Goal: Task Accomplishment & Management: Manage account settings

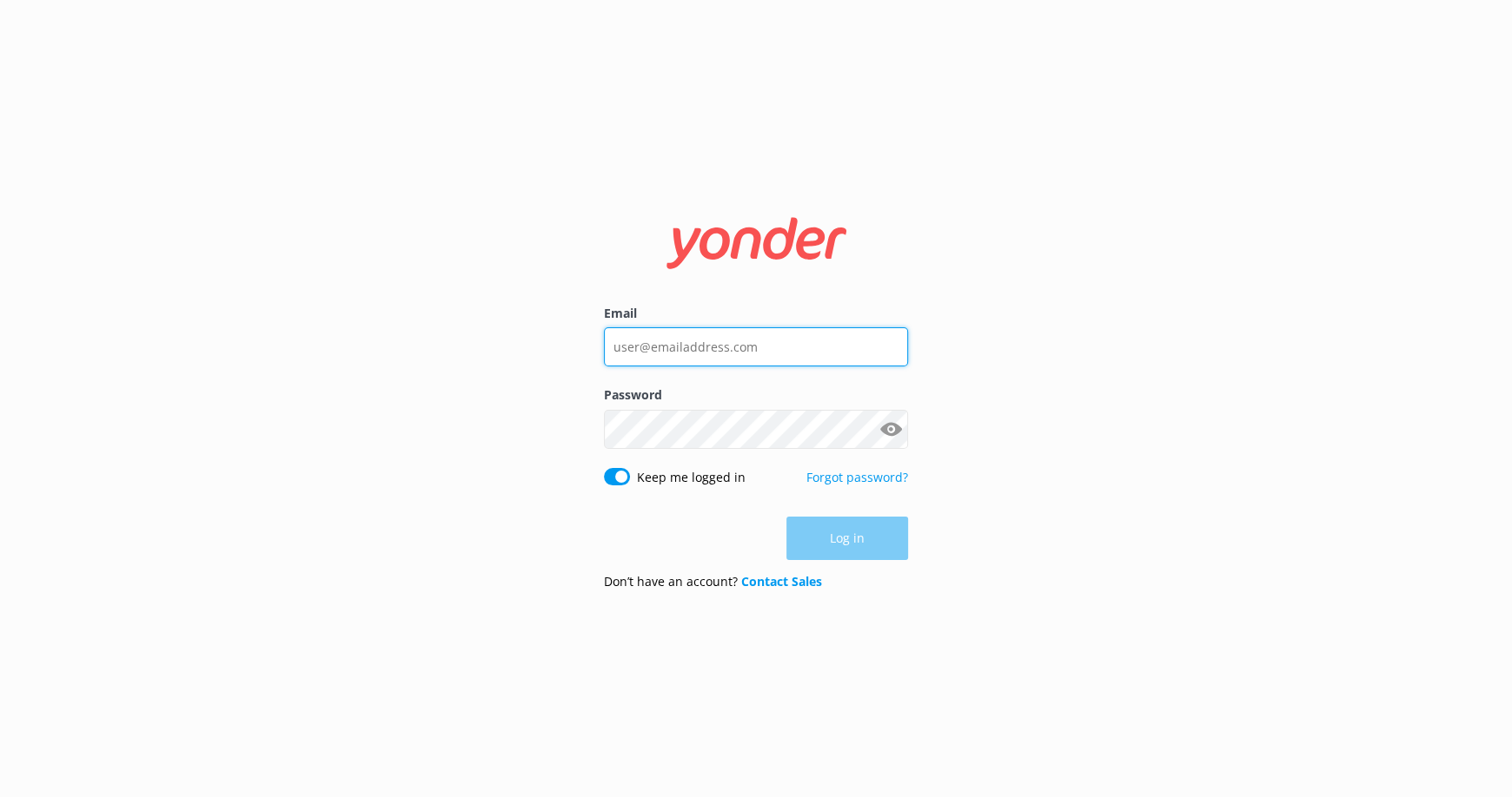
type input "[EMAIL_ADDRESS][DOMAIN_NAME]"
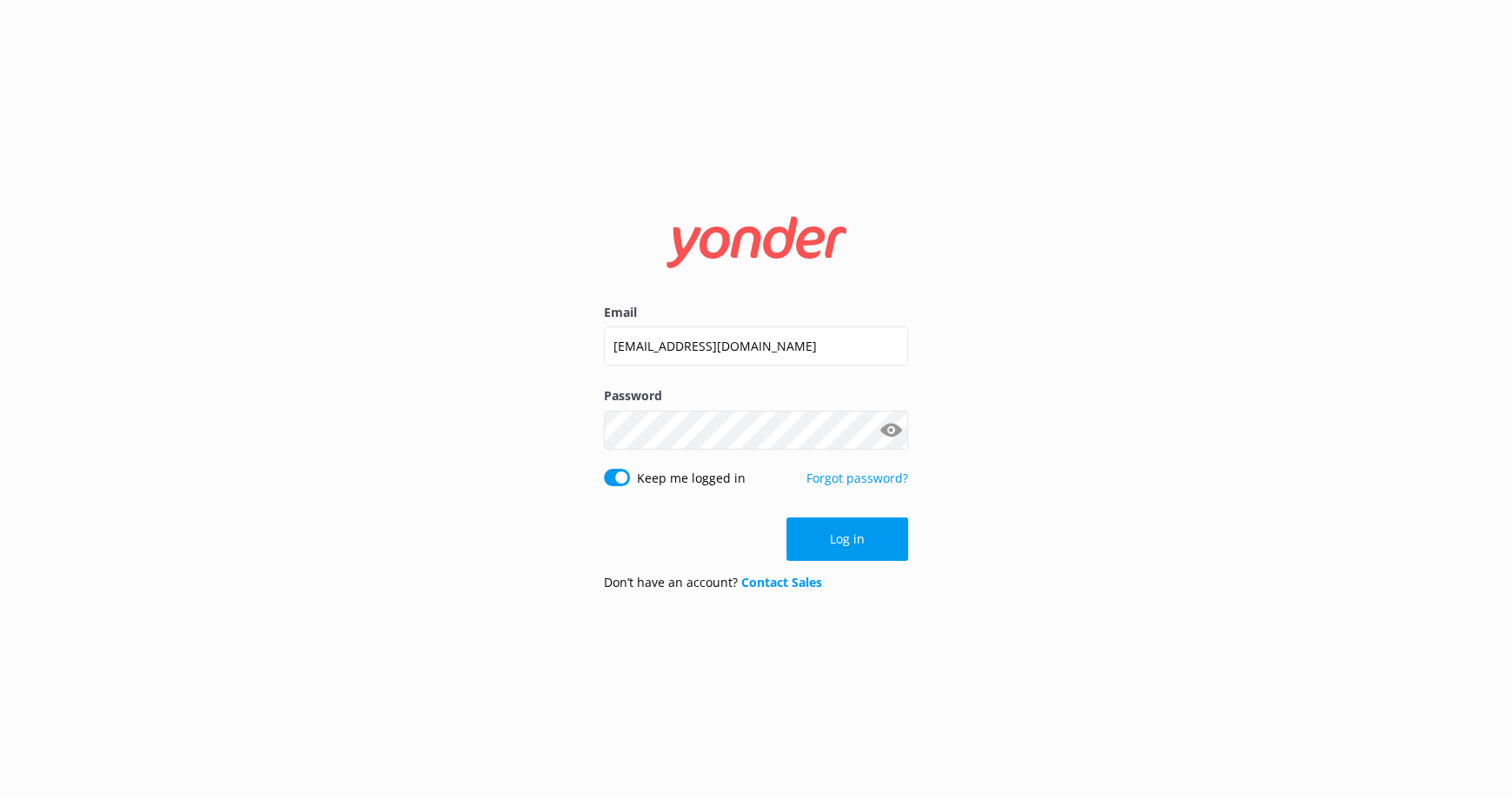
click at [1068, 545] on div "Email [EMAIL_ADDRESS][DOMAIN_NAME] Password Show password Keep me logged in For…" at bounding box center [756, 398] width 1512 height 797
click at [834, 535] on button "Log in" at bounding box center [847, 539] width 121 height 43
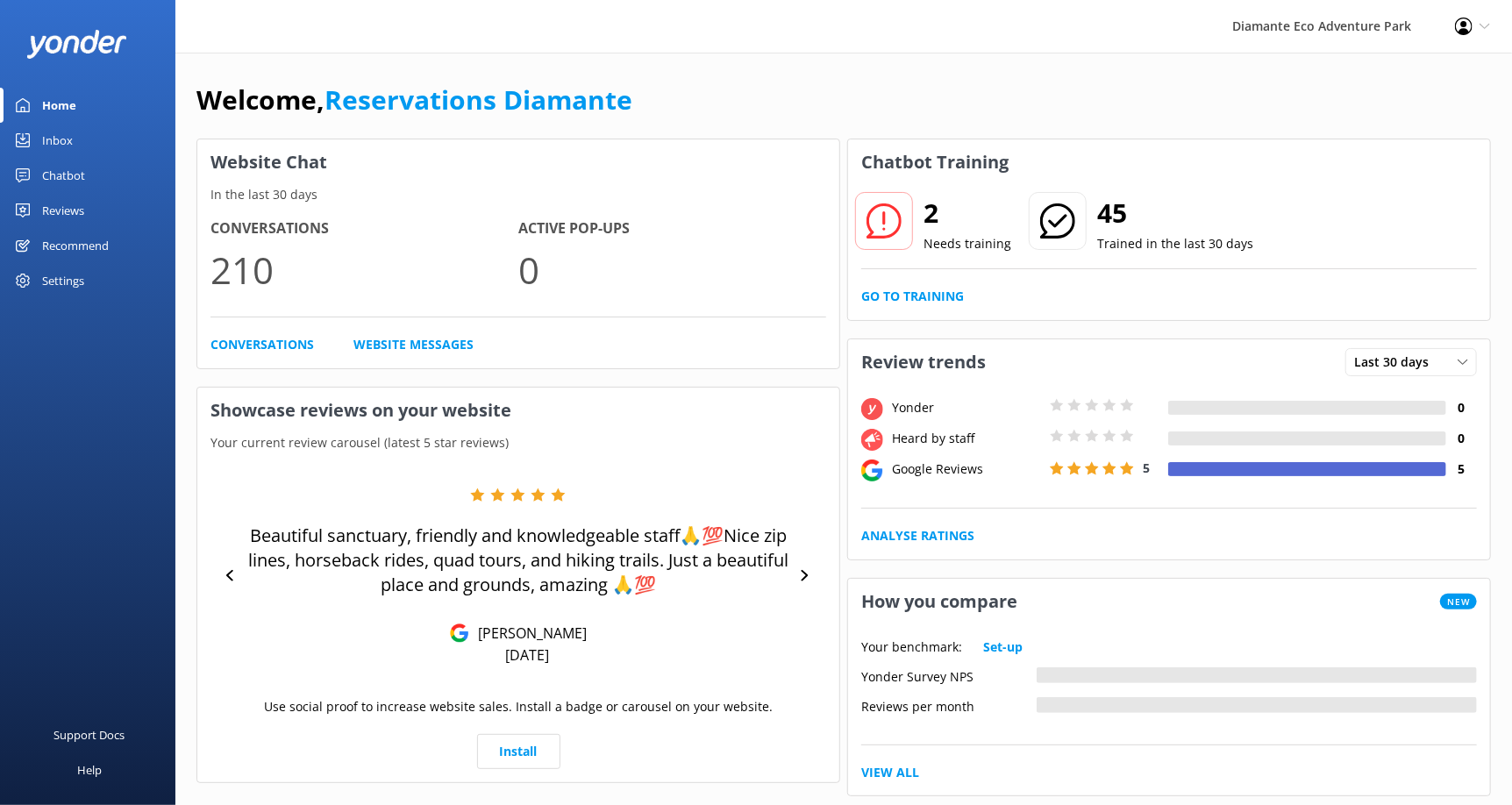
click at [77, 168] on div "Chatbot" at bounding box center [63, 175] width 43 height 35
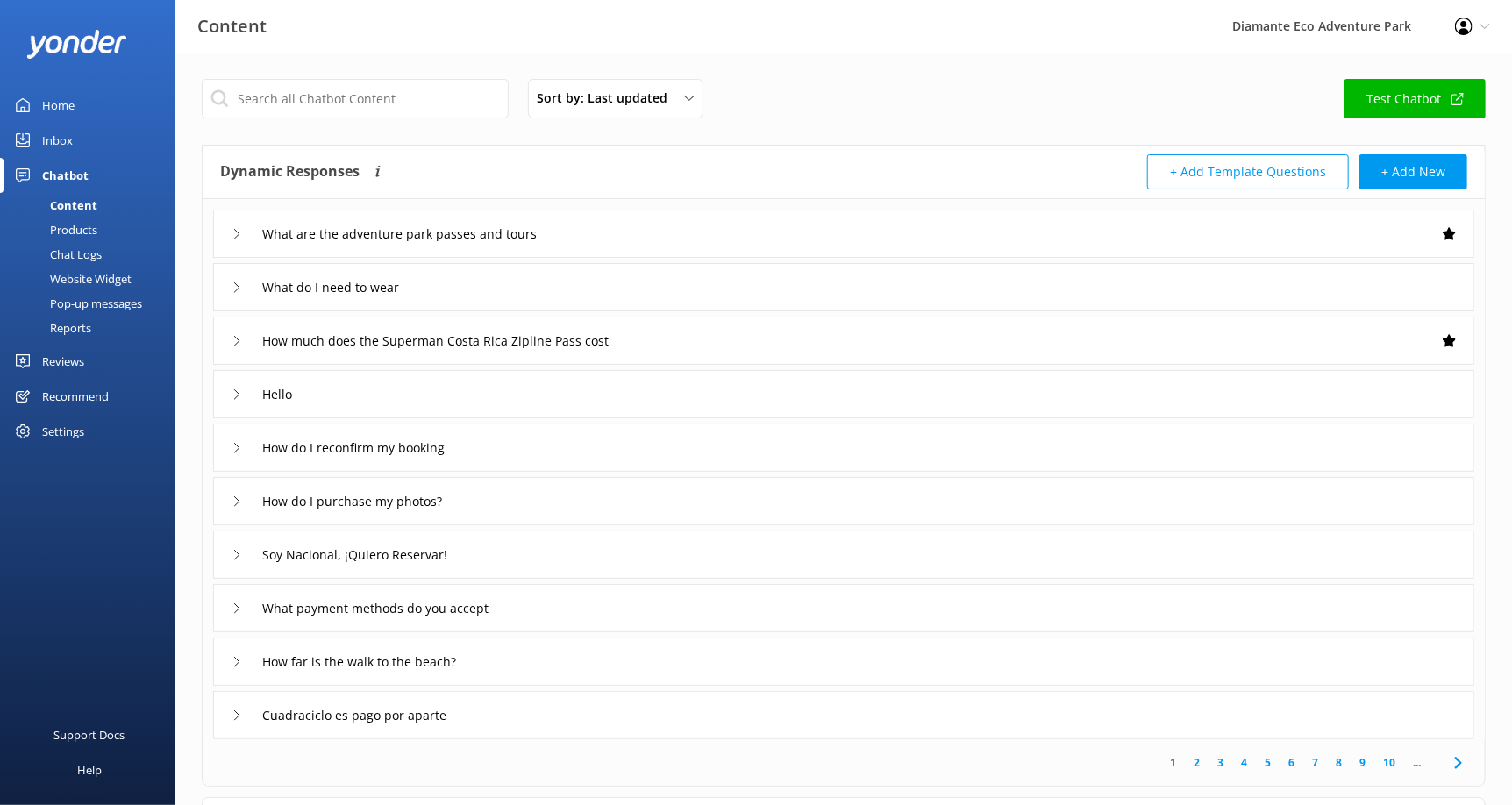
click at [70, 323] on div "Reports" at bounding box center [51, 328] width 81 height 25
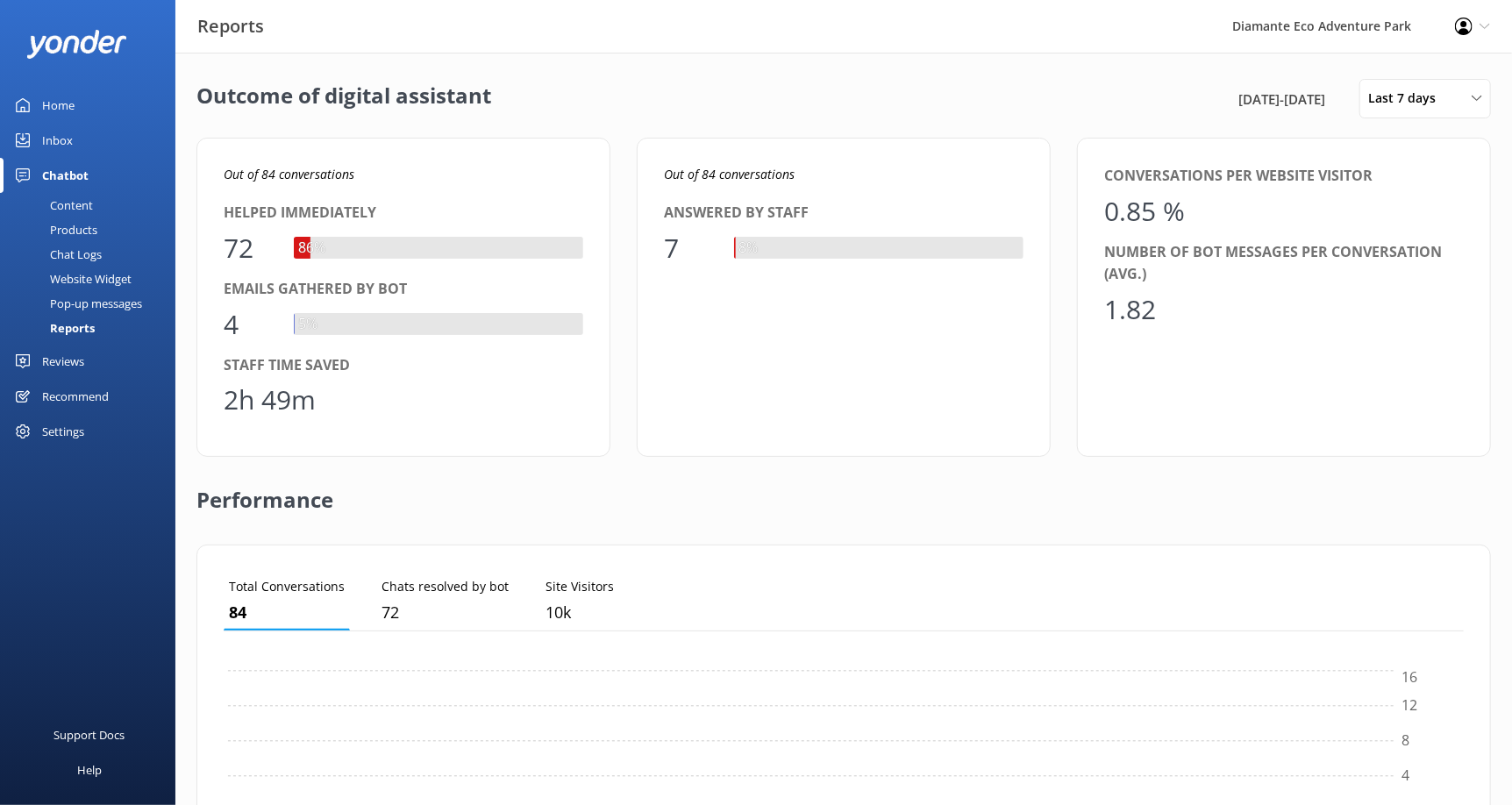
scroll to position [162, 1226]
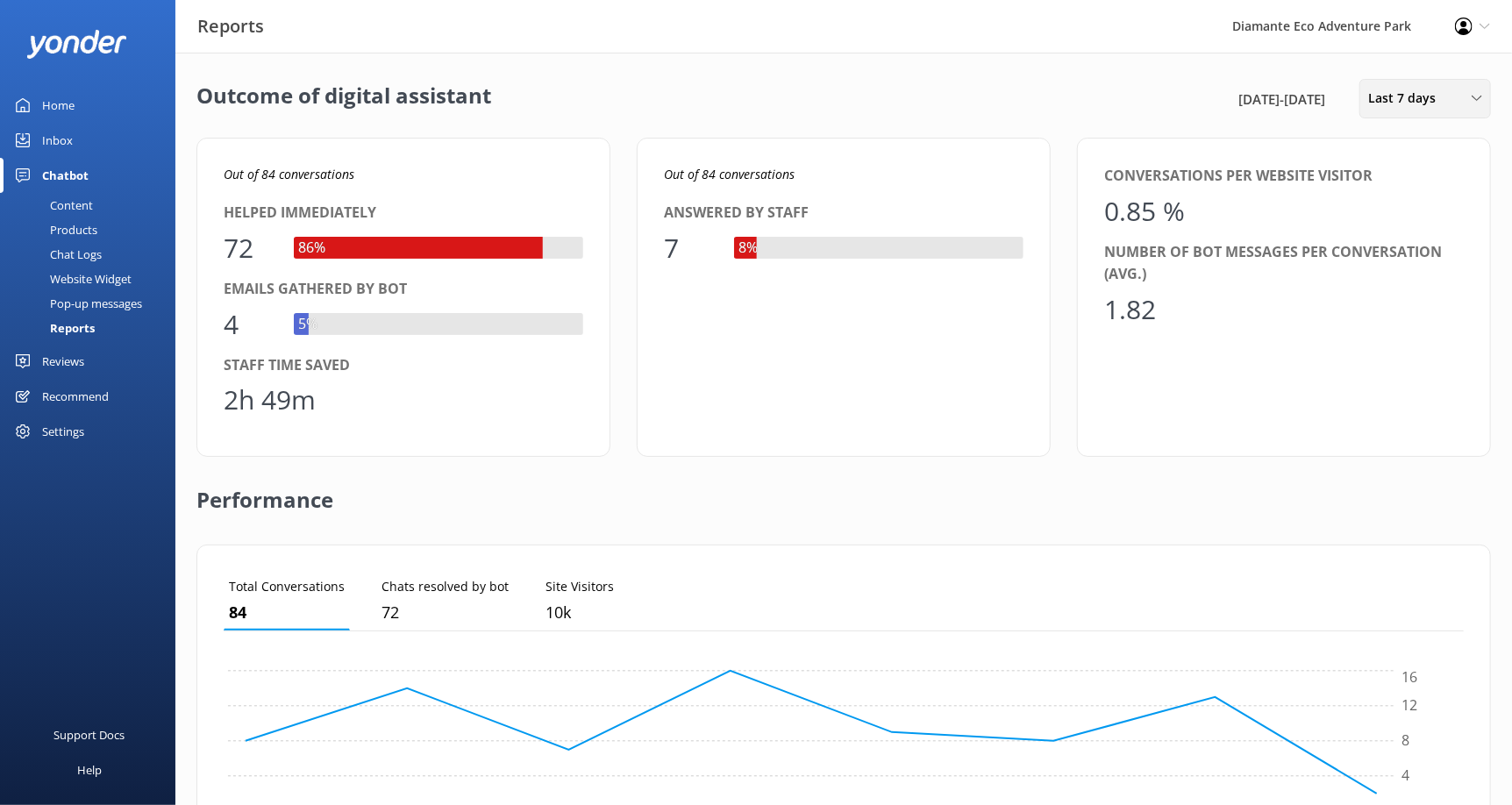
click at [1458, 100] on div "Last 7 days" at bounding box center [1424, 98] width 122 height 19
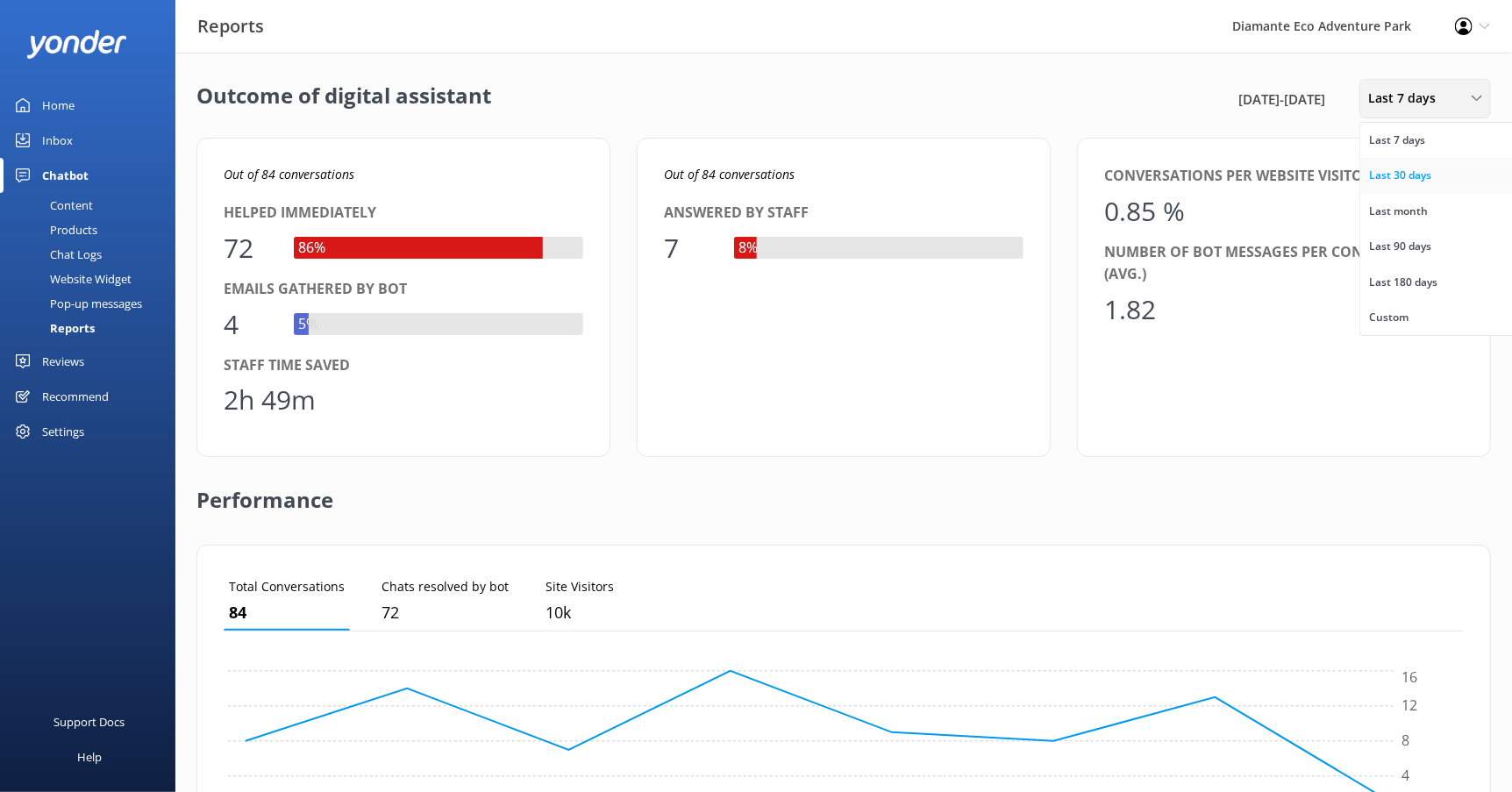
click at [1407, 171] on div "Last 30 days" at bounding box center [1400, 175] width 63 height 17
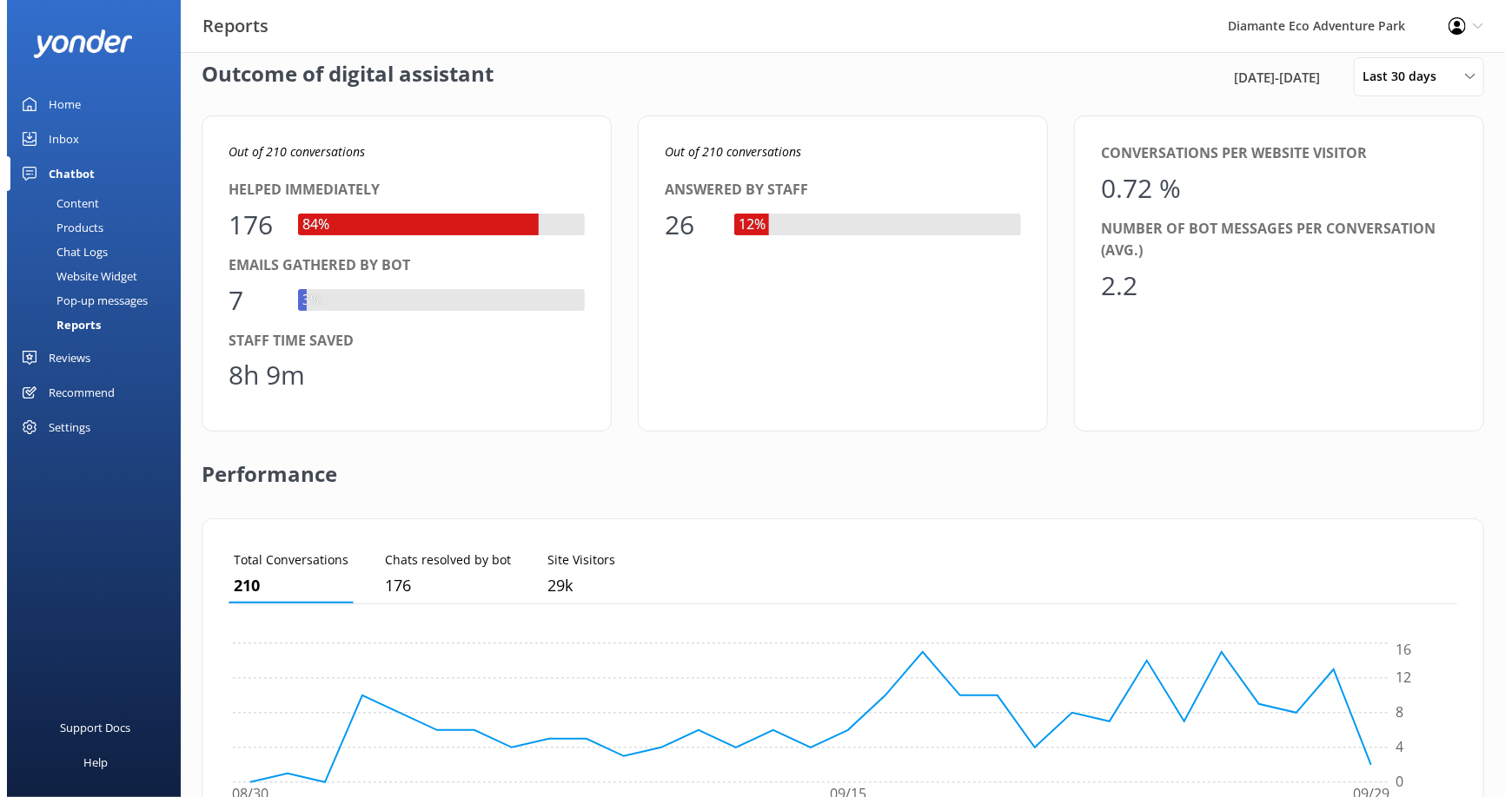
scroll to position [0, 0]
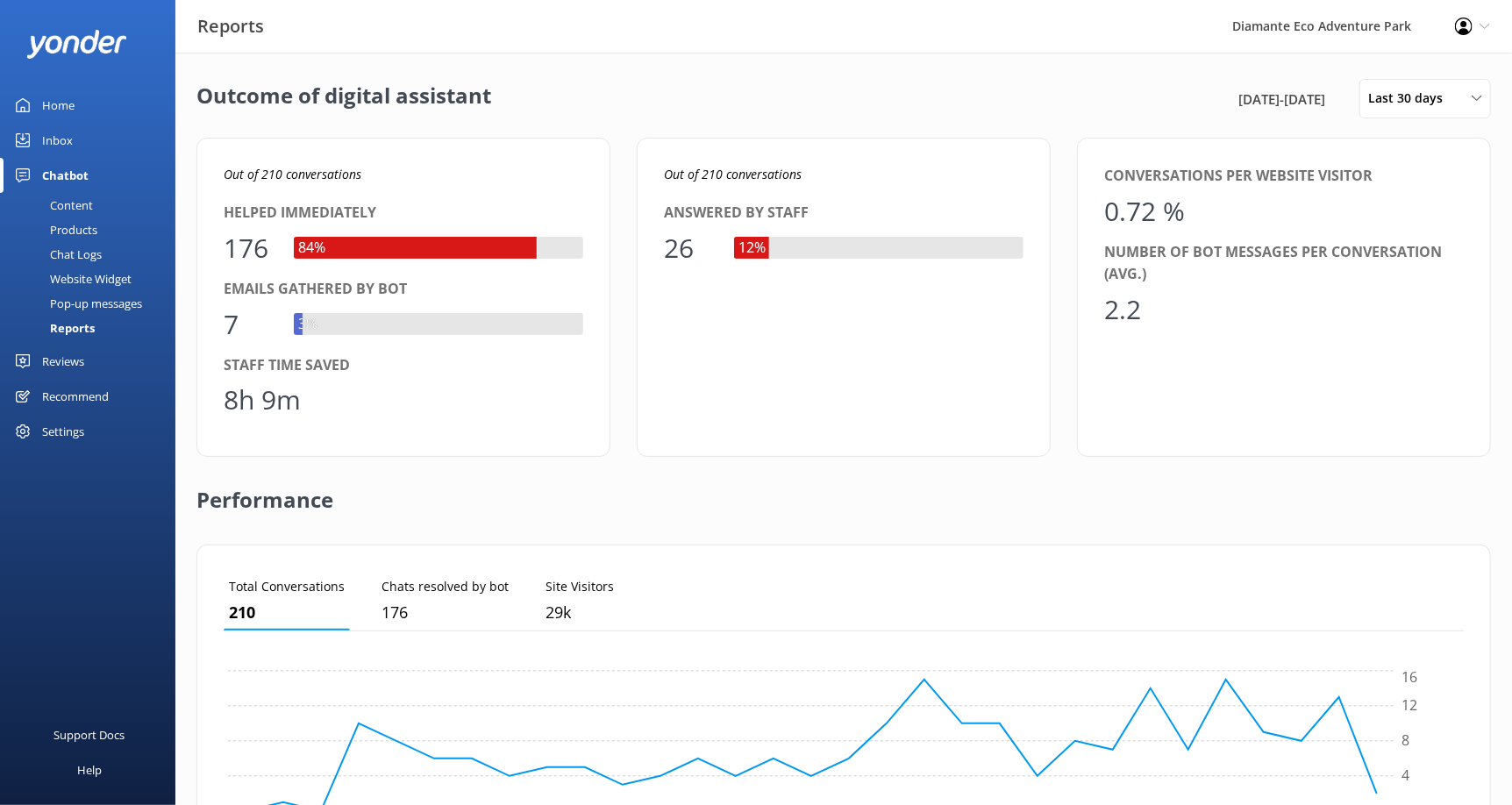
click at [75, 140] on link "Inbox" at bounding box center [87, 140] width 175 height 35
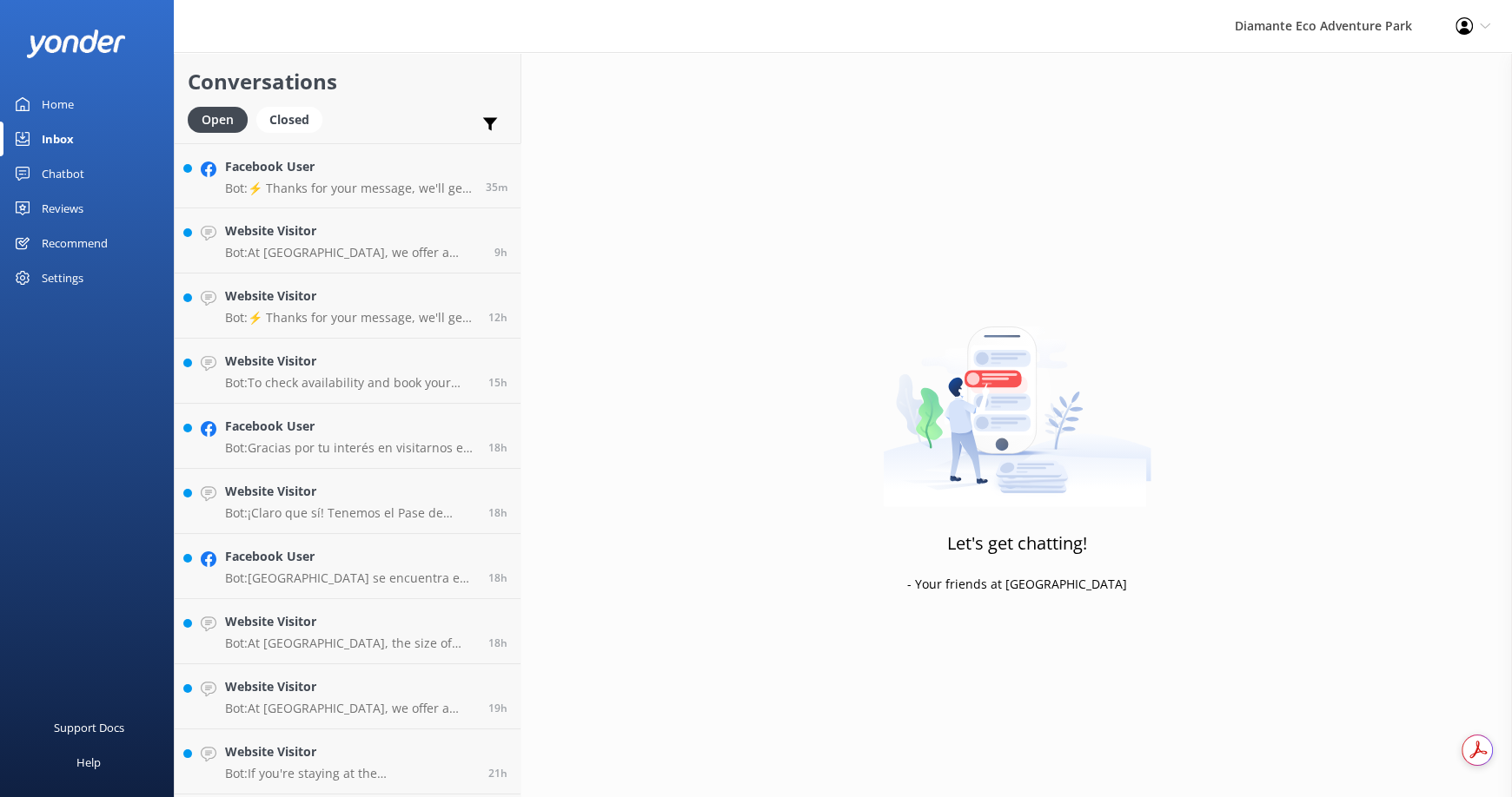
click at [68, 117] on div "Home" at bounding box center [58, 104] width 32 height 35
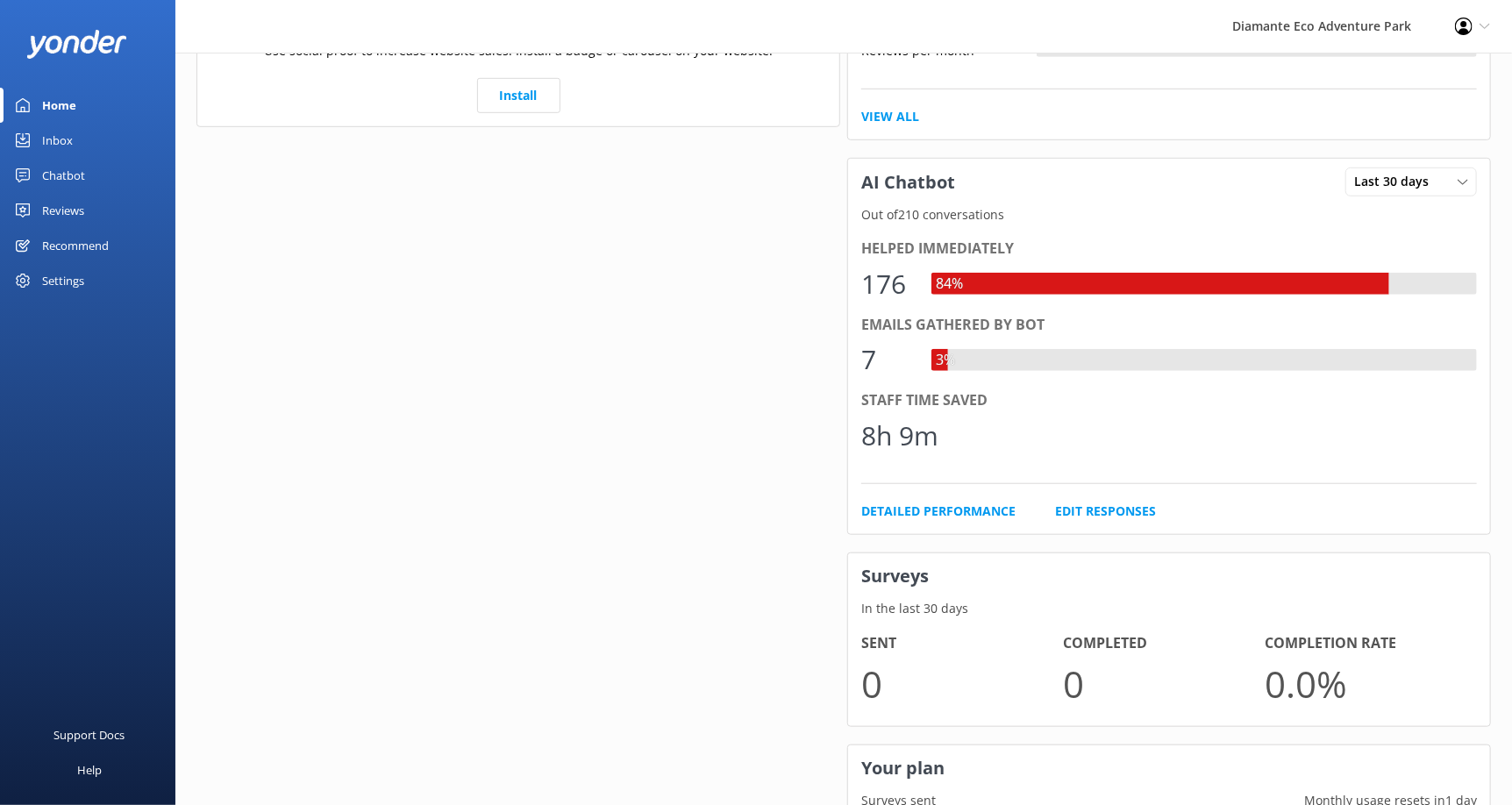
scroll to position [646, 0]
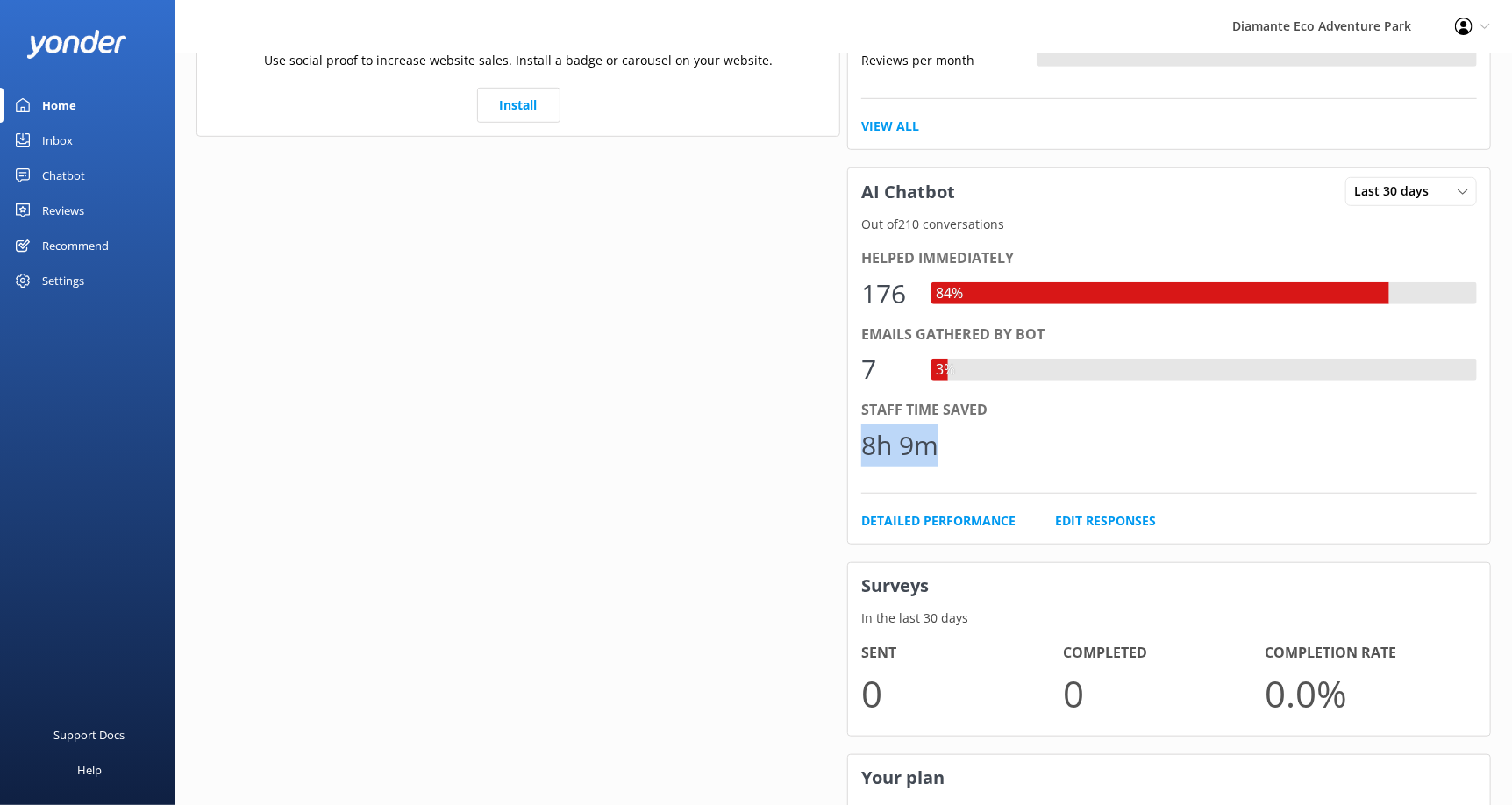
drag, startPoint x: 864, startPoint y: 451, endPoint x: 939, endPoint y: 452, distance: 75.0
click at [939, 452] on div "8h 9m" at bounding box center [1168, 446] width 616 height 42
click at [982, 447] on div "8h 9m" at bounding box center [1168, 446] width 616 height 42
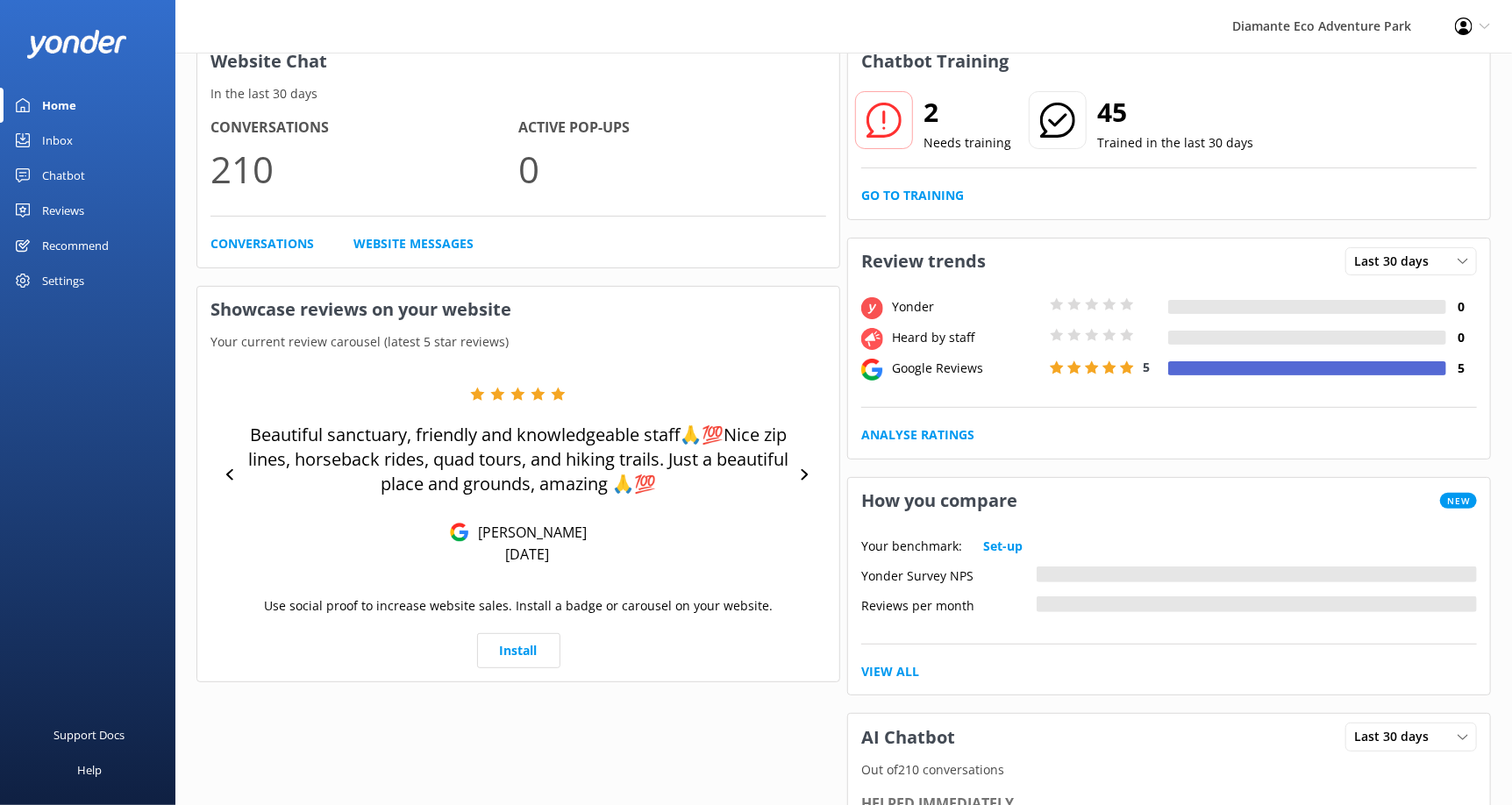
scroll to position [33, 0]
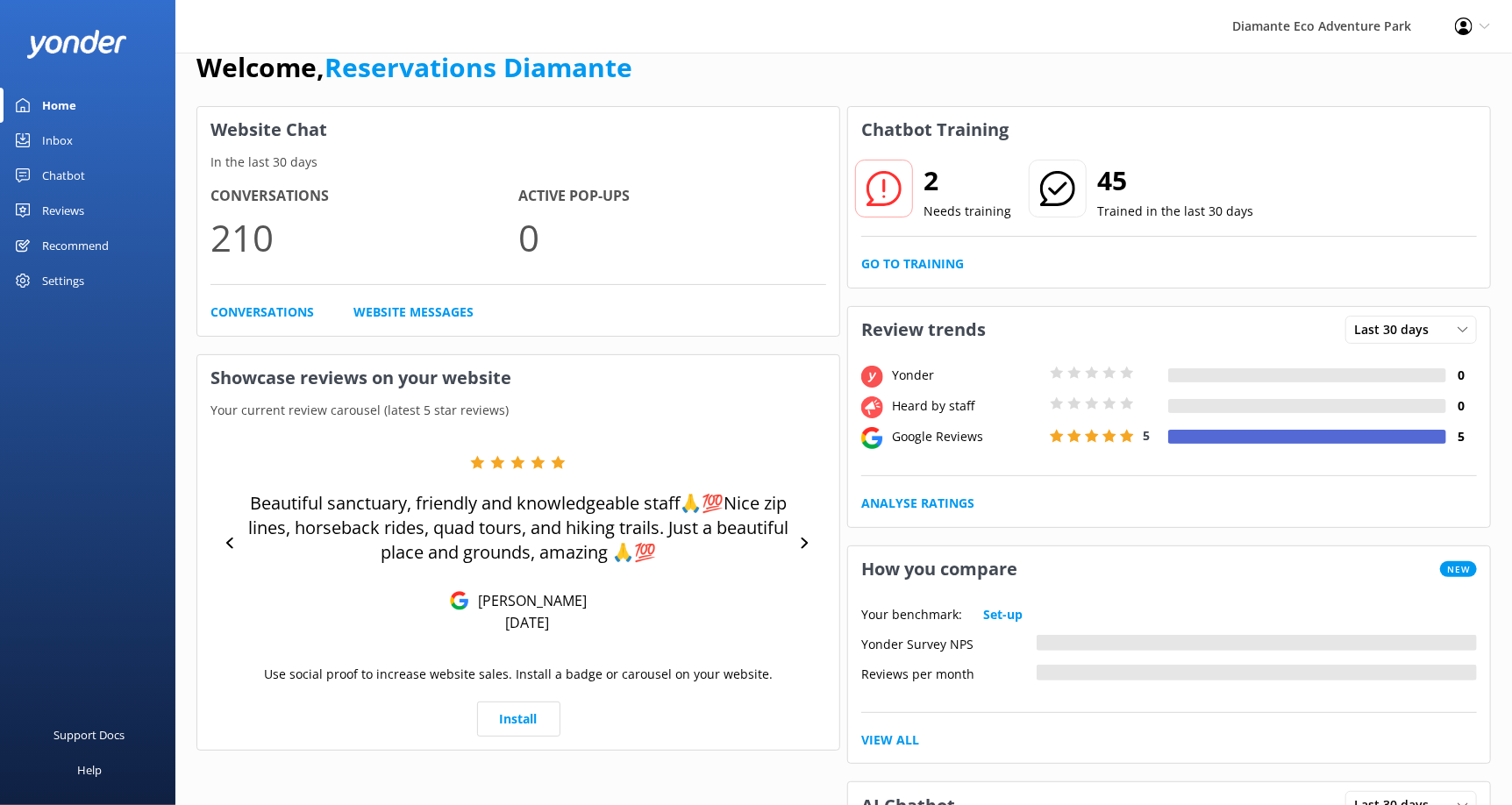
click at [71, 99] on div "Home" at bounding box center [59, 105] width 34 height 35
